Goal: Obtain resource: Download file/media

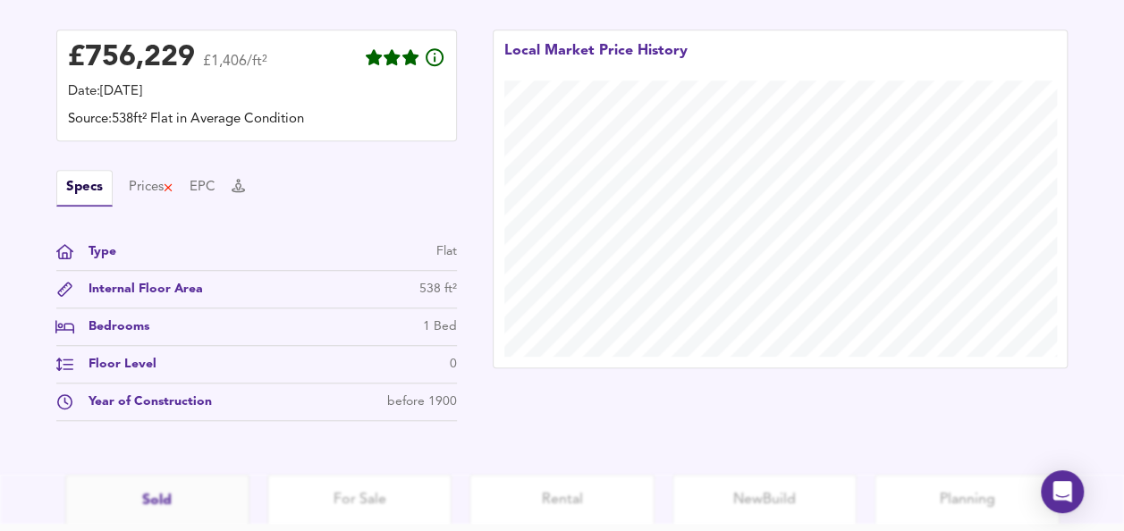
scroll to position [651, 0]
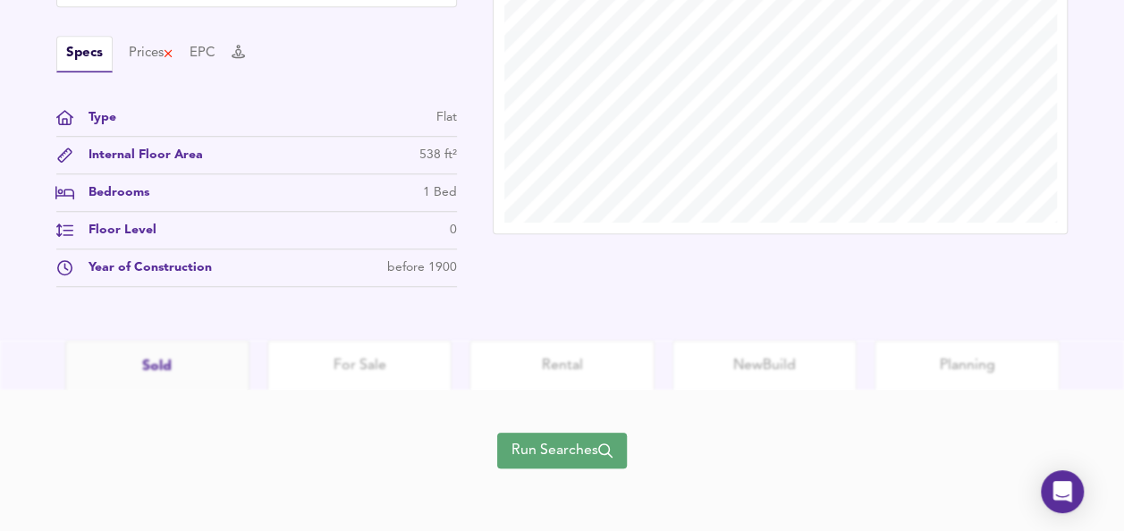
click at [565, 452] on span "Run Searches" at bounding box center [561, 450] width 101 height 25
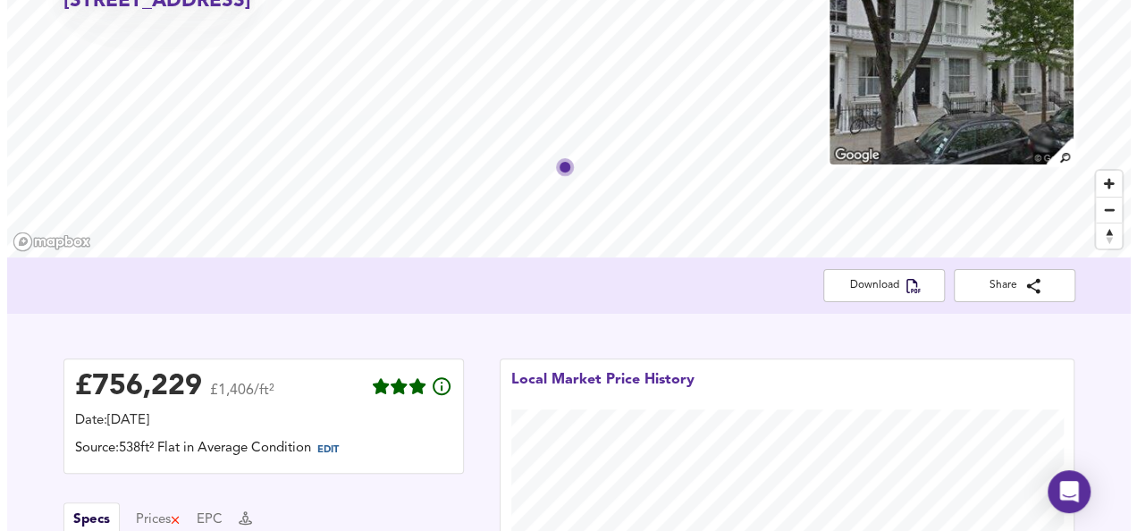
scroll to position [106, 0]
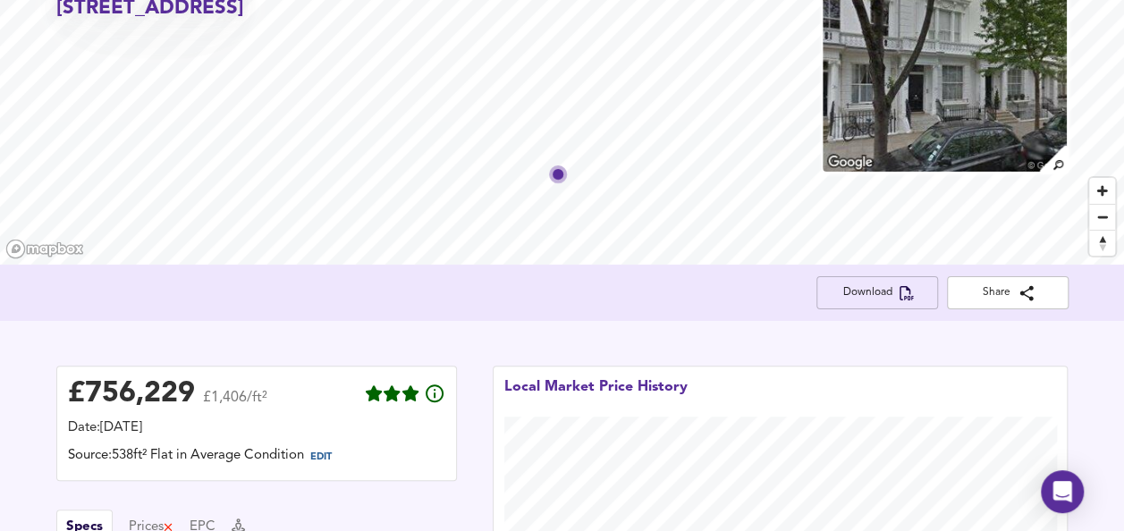
click at [883, 304] on button "Download" at bounding box center [877, 292] width 122 height 33
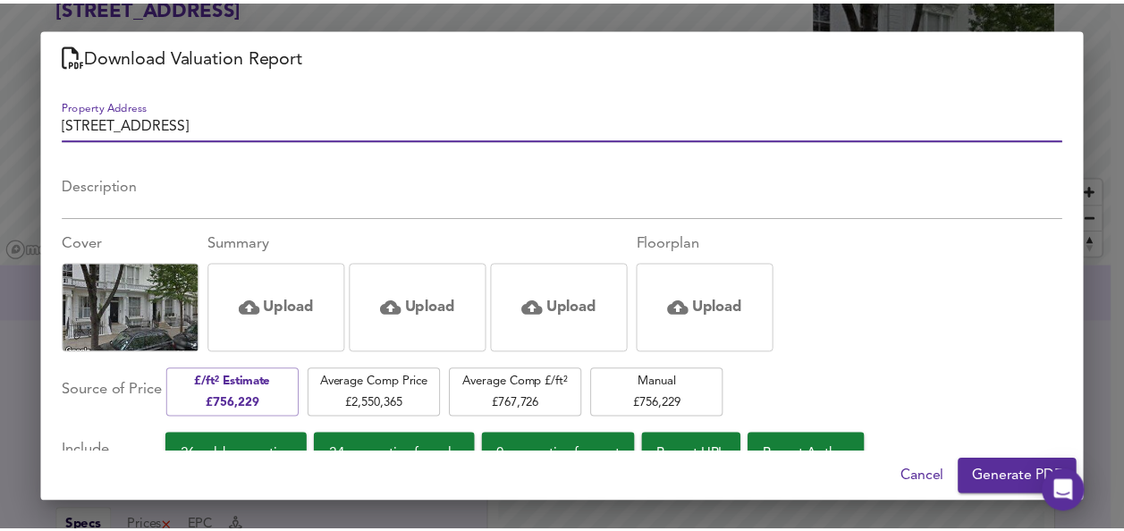
scroll to position [30, 0]
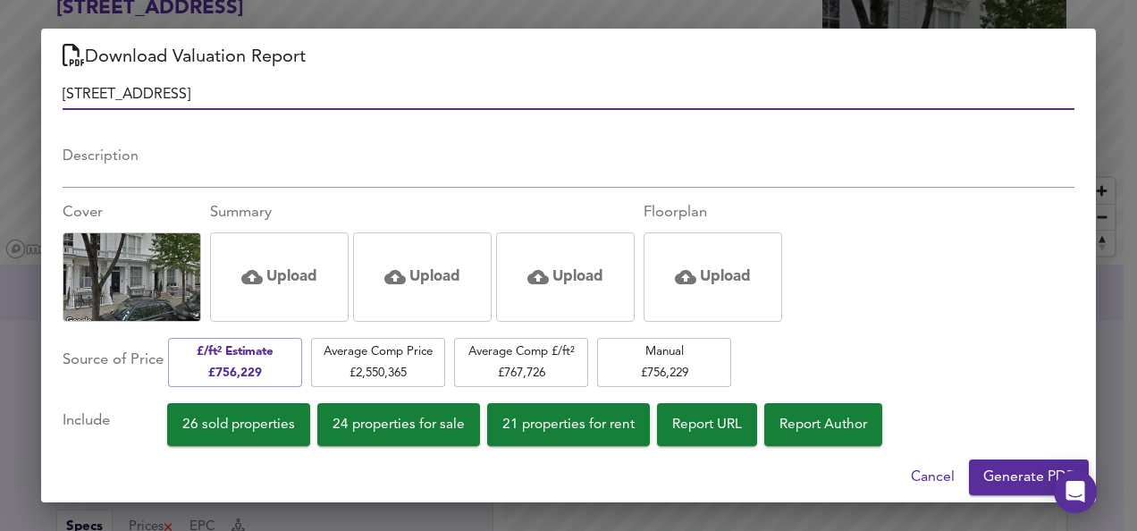
click at [994, 483] on span "Generate PDF" at bounding box center [1029, 477] width 91 height 25
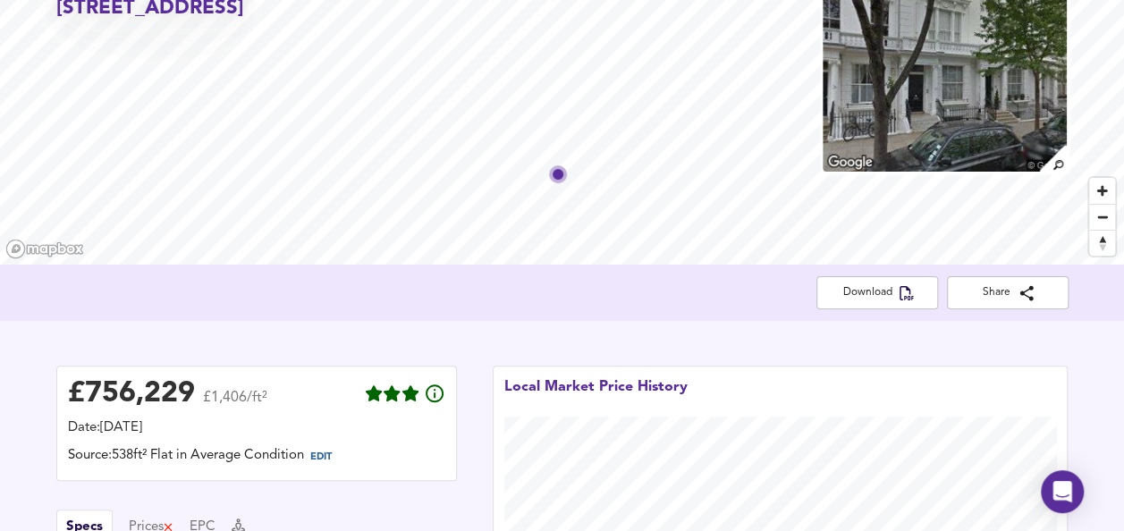
drag, startPoint x: 835, startPoint y: 0, endPoint x: 1081, endPoint y: 352, distance: 429.6
click at [866, 286] on span "Download" at bounding box center [877, 292] width 93 height 19
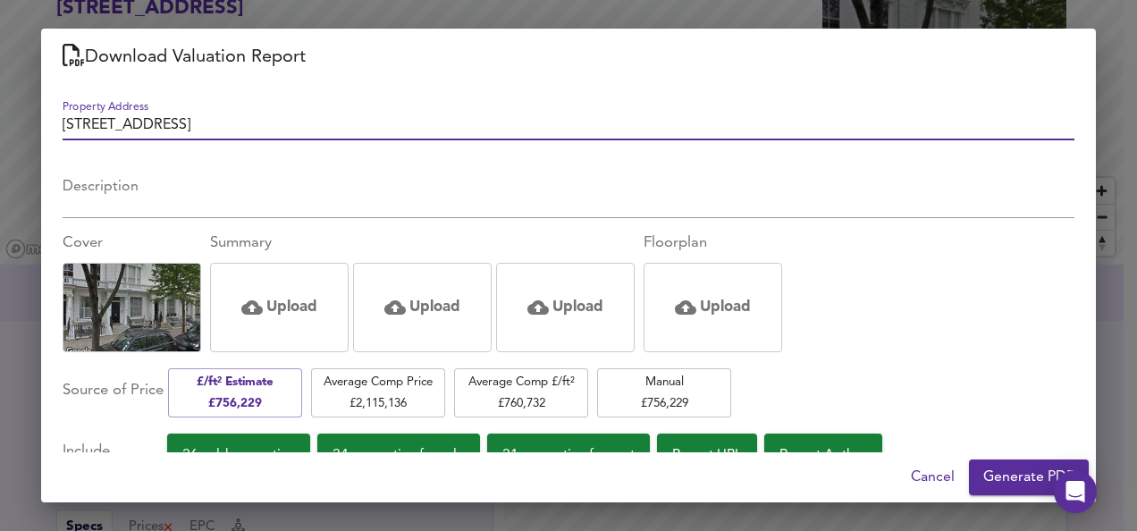
click at [1018, 469] on span "Generate PDF" at bounding box center [1029, 477] width 91 height 25
